Goal: Find specific page/section: Find specific page/section

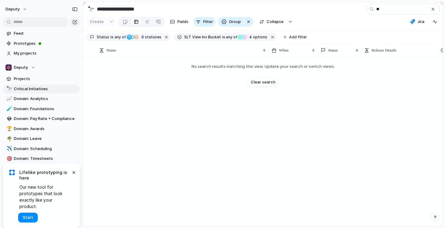
type input "*"
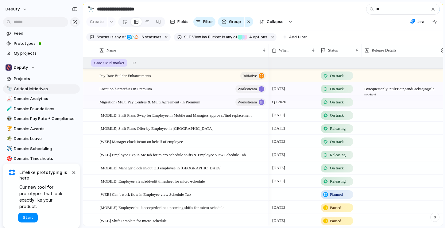
type input "*"
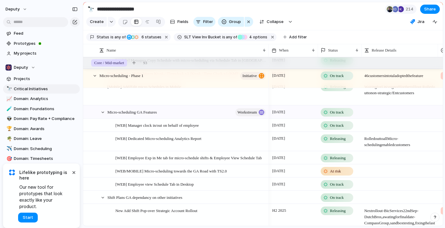
scroll to position [659, 0]
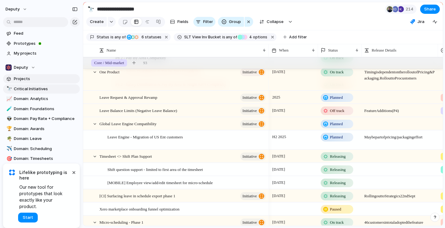
click at [24, 78] on span "Projects" at bounding box center [46, 79] width 64 height 6
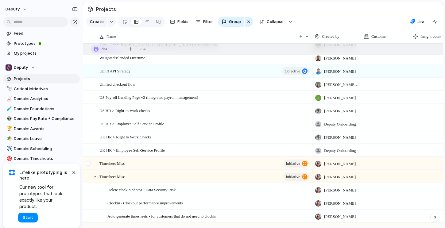
click at [98, 163] on div at bounding box center [92, 163] width 17 height 13
click at [96, 177] on div at bounding box center [95, 177] width 6 height 6
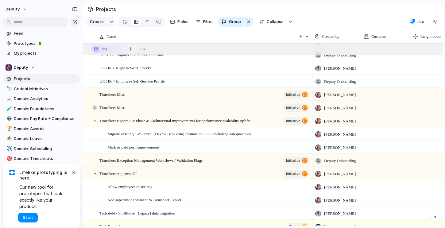
click at [93, 107] on div at bounding box center [95, 108] width 6 height 6
